Goal: Task Accomplishment & Management: Use online tool/utility

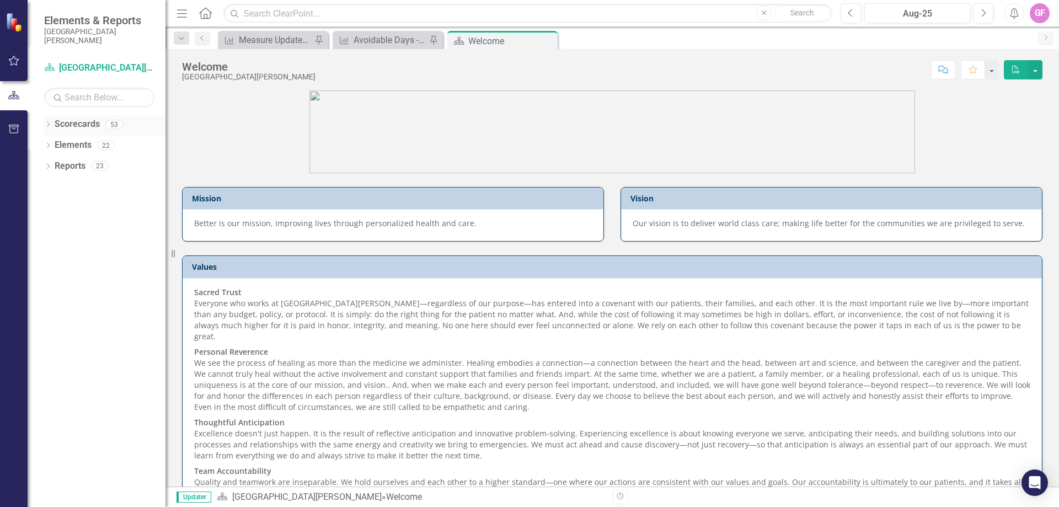
click at [50, 126] on icon "Dropdown" at bounding box center [48, 125] width 8 height 6
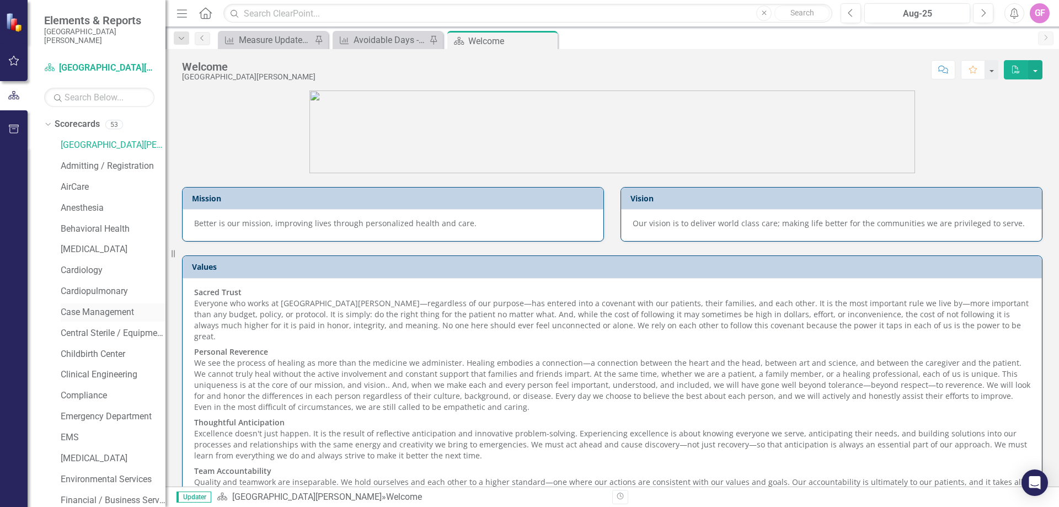
click at [70, 312] on link "Case Management" at bounding box center [113, 312] width 105 height 13
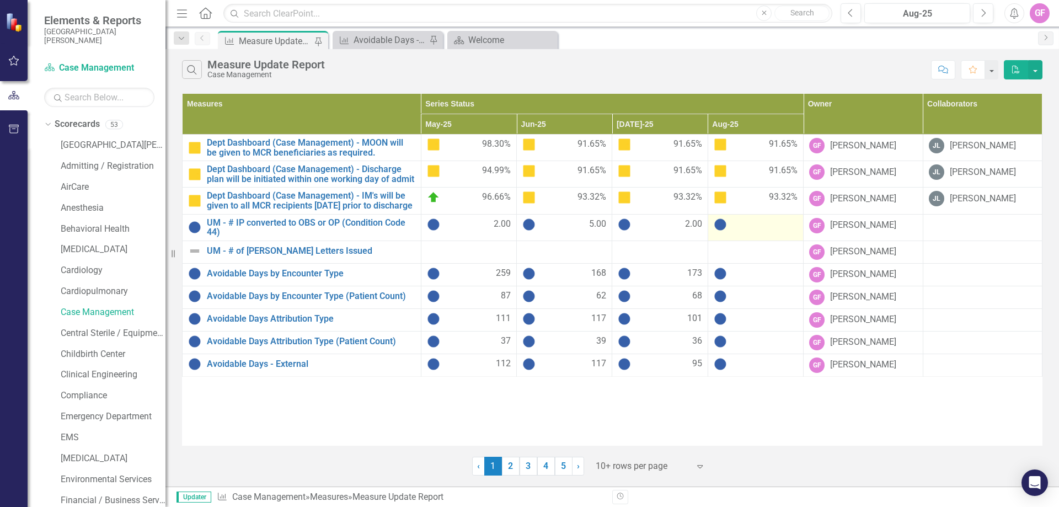
click at [769, 229] on div at bounding box center [756, 224] width 84 height 13
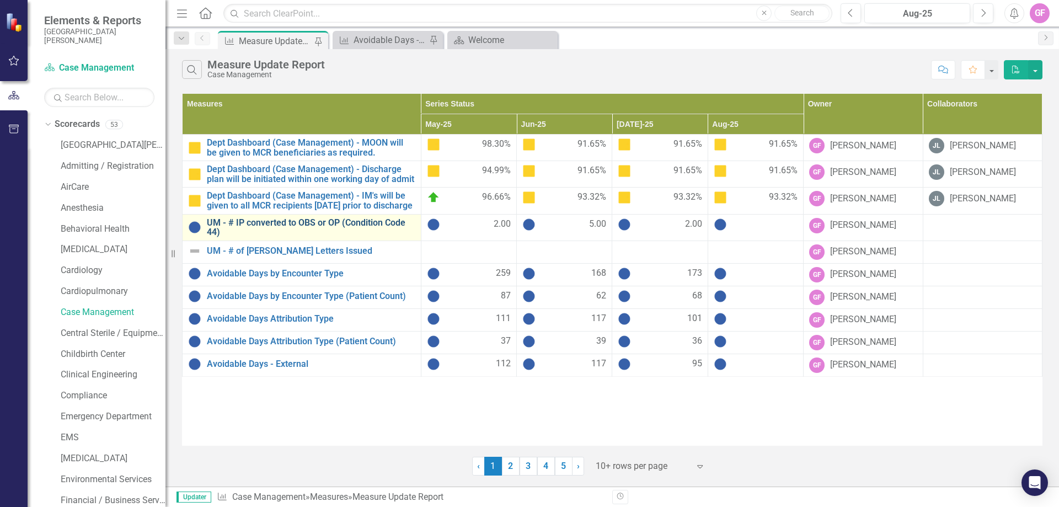
click at [360, 237] on link "UM - # IP converted to OBS or OP (Condition Code 44)" at bounding box center [311, 227] width 209 height 19
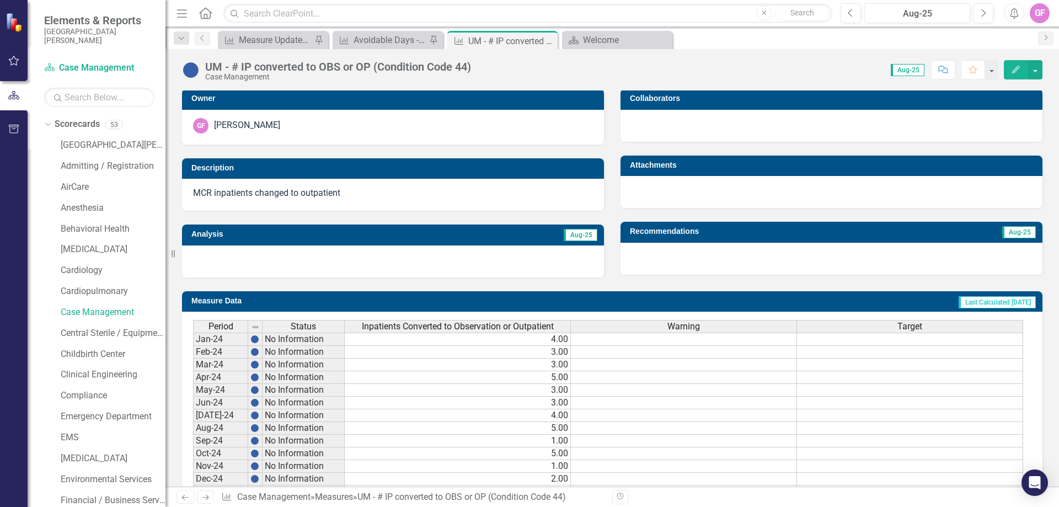
scroll to position [399, 0]
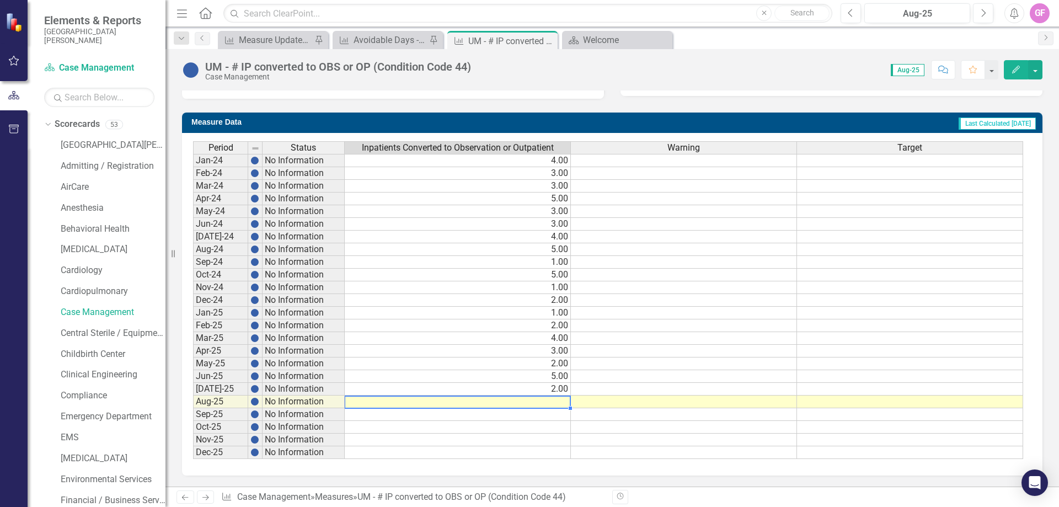
click at [551, 401] on td at bounding box center [458, 401] width 226 height 13
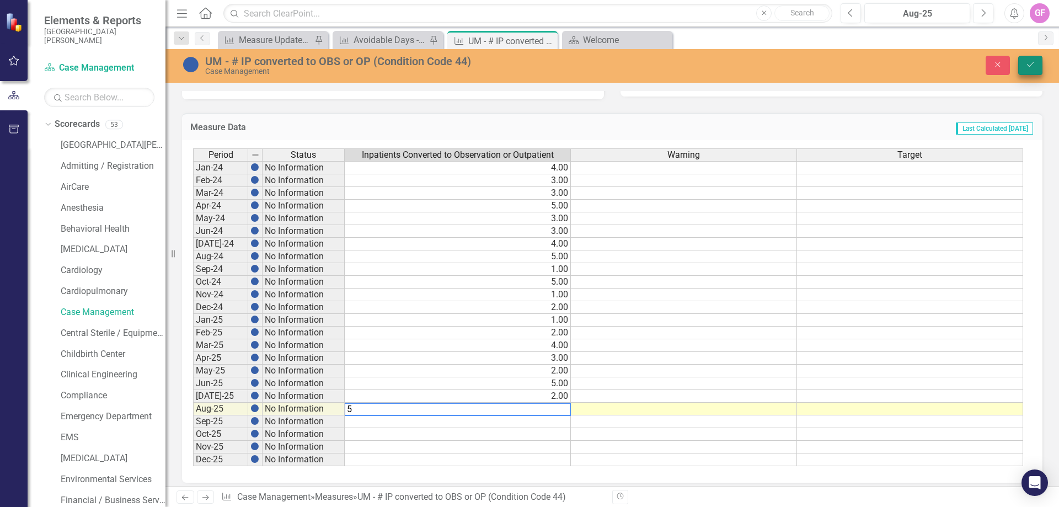
type textarea "5"
click at [1030, 65] on icon "Save" at bounding box center [1030, 65] width 10 height 8
